Goal: Check status

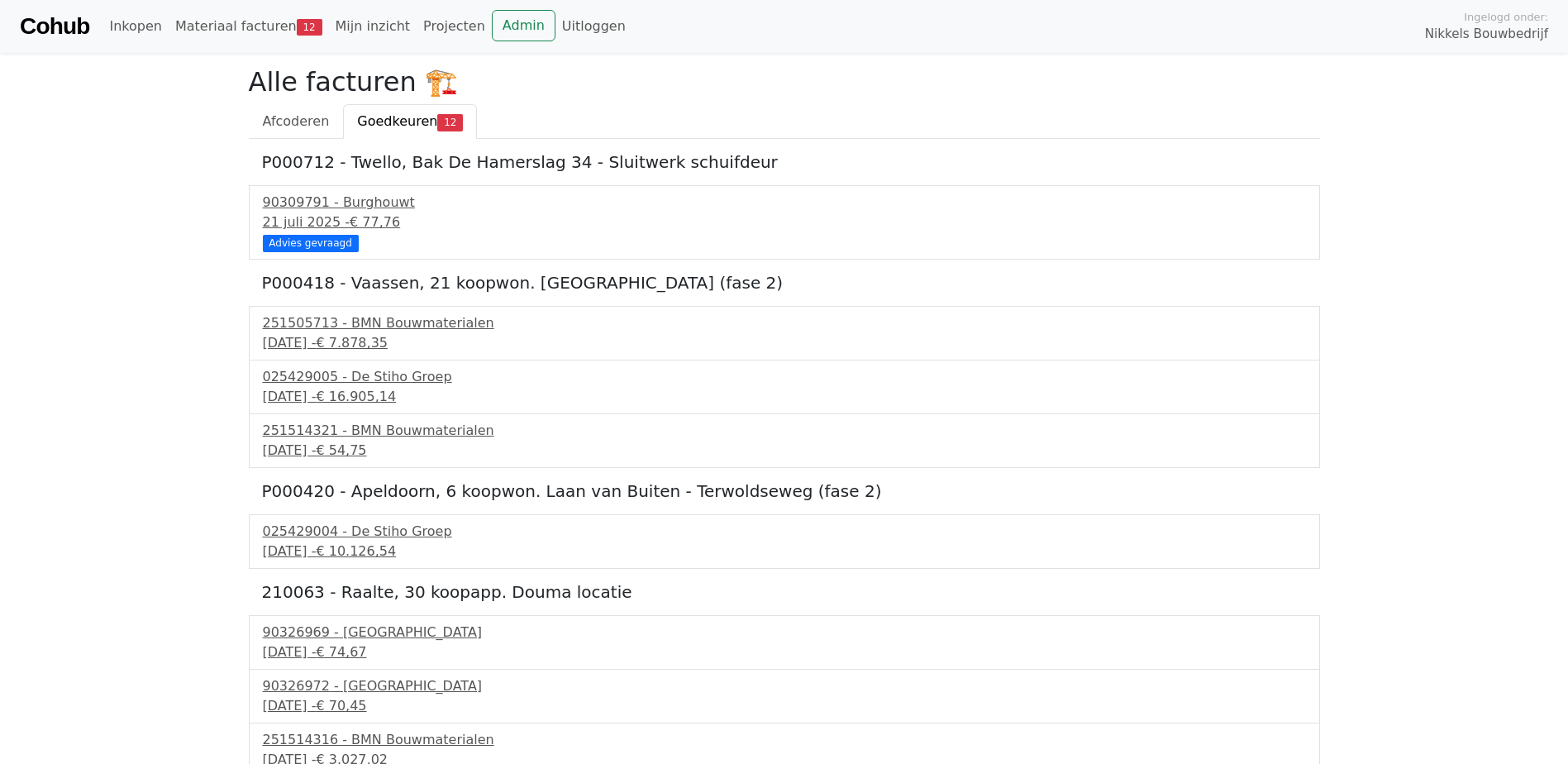
scroll to position [141, 0]
